Goal: Information Seeking & Learning: Learn about a topic

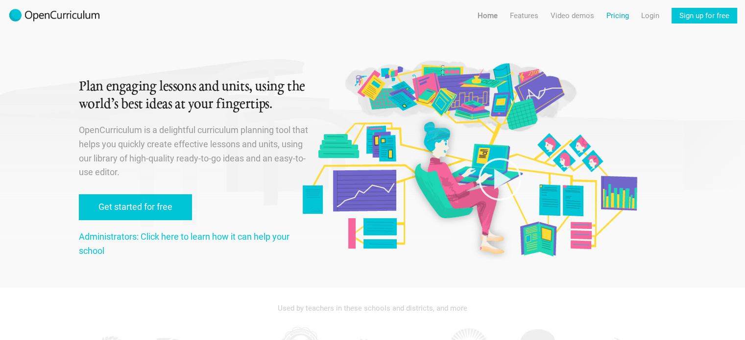
click at [612, 13] on link "Pricing" at bounding box center [617, 16] width 23 height 16
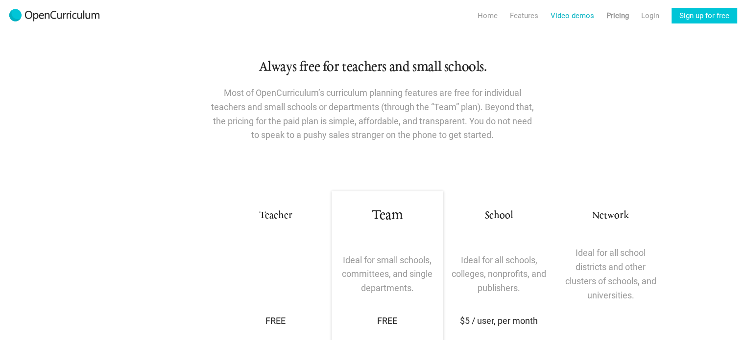
click at [568, 18] on link "Video demos" at bounding box center [572, 16] width 44 height 16
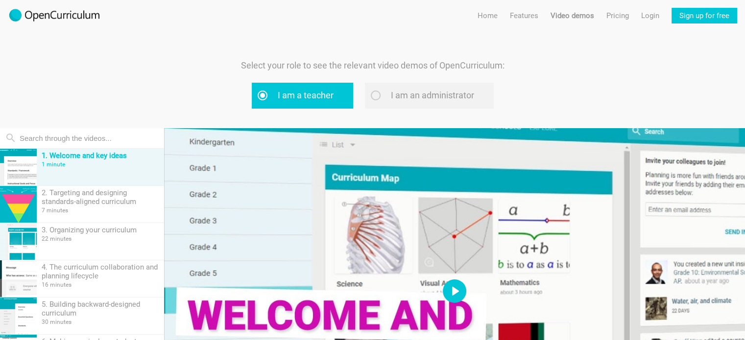
click at [448, 287] on button "Play" at bounding box center [454, 291] width 23 height 23
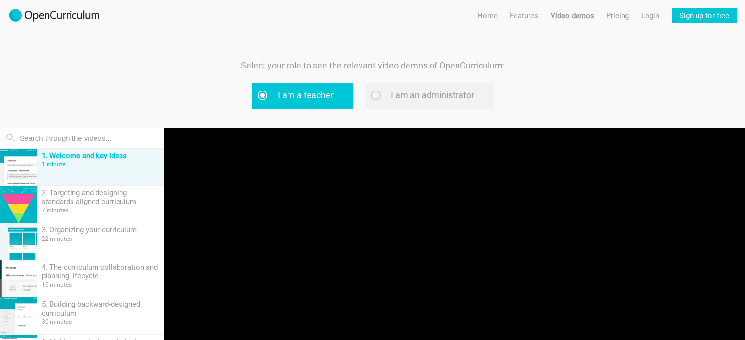
click at [523, 71] on p "Select your role to see the relevant video demos of OpenCurriculum:" at bounding box center [372, 66] width 323 height 14
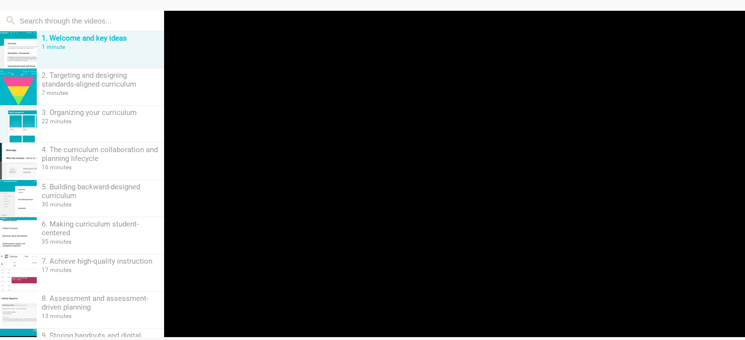
scroll to position [118, 0]
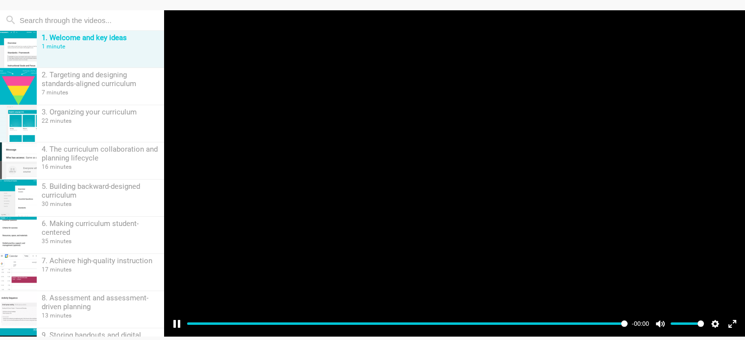
type input "99.9"
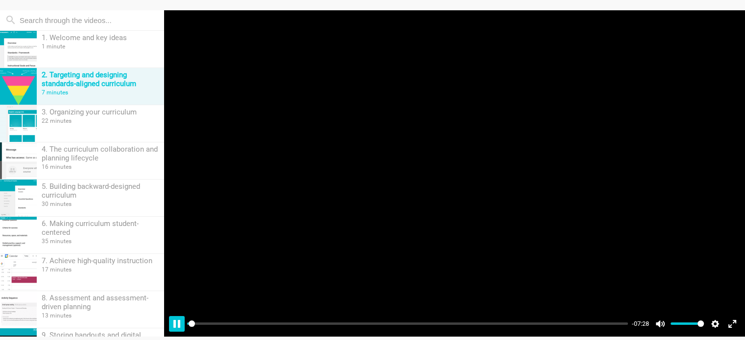
click at [175, 324] on button "Pause Play" at bounding box center [177, 324] width 16 height 16
type input "0.42"
